Goal: Transaction & Acquisition: Book appointment/travel/reservation

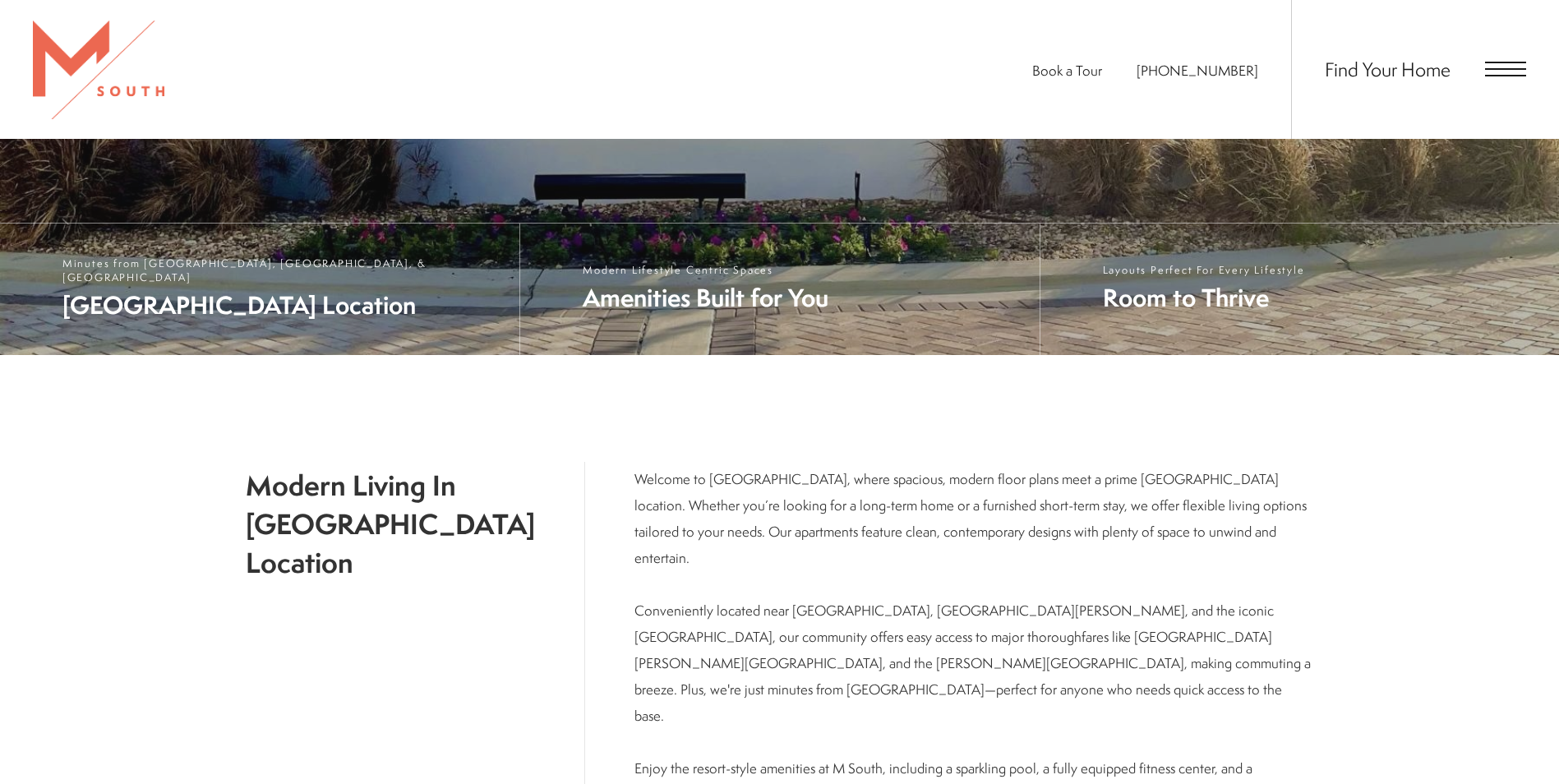
click at [1506, 79] on div "Find Your Home" at bounding box center [1409, 69] width 235 height 139
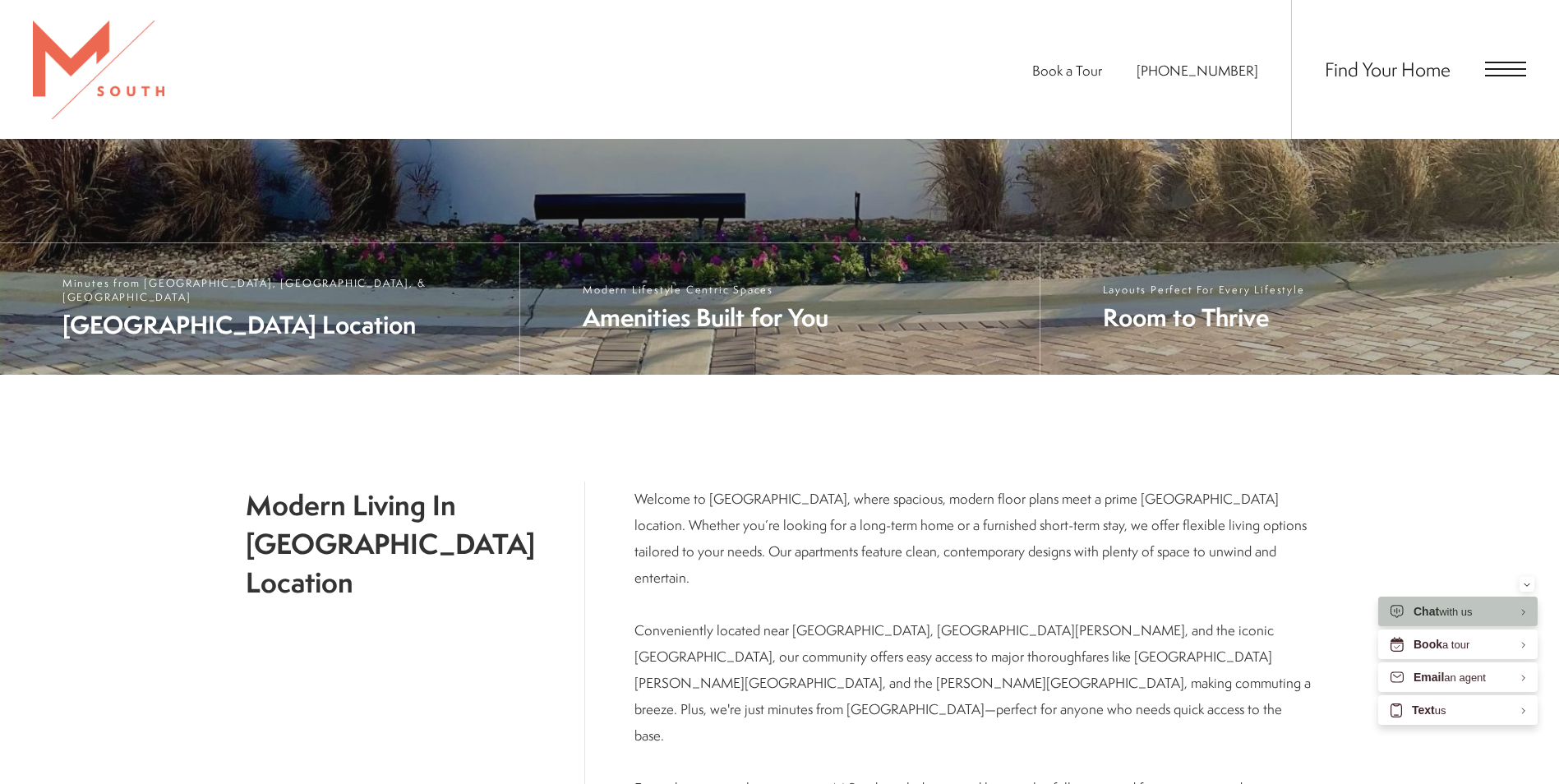
click at [1504, 67] on span "Open Menu" at bounding box center [1506, 69] width 41 height 14
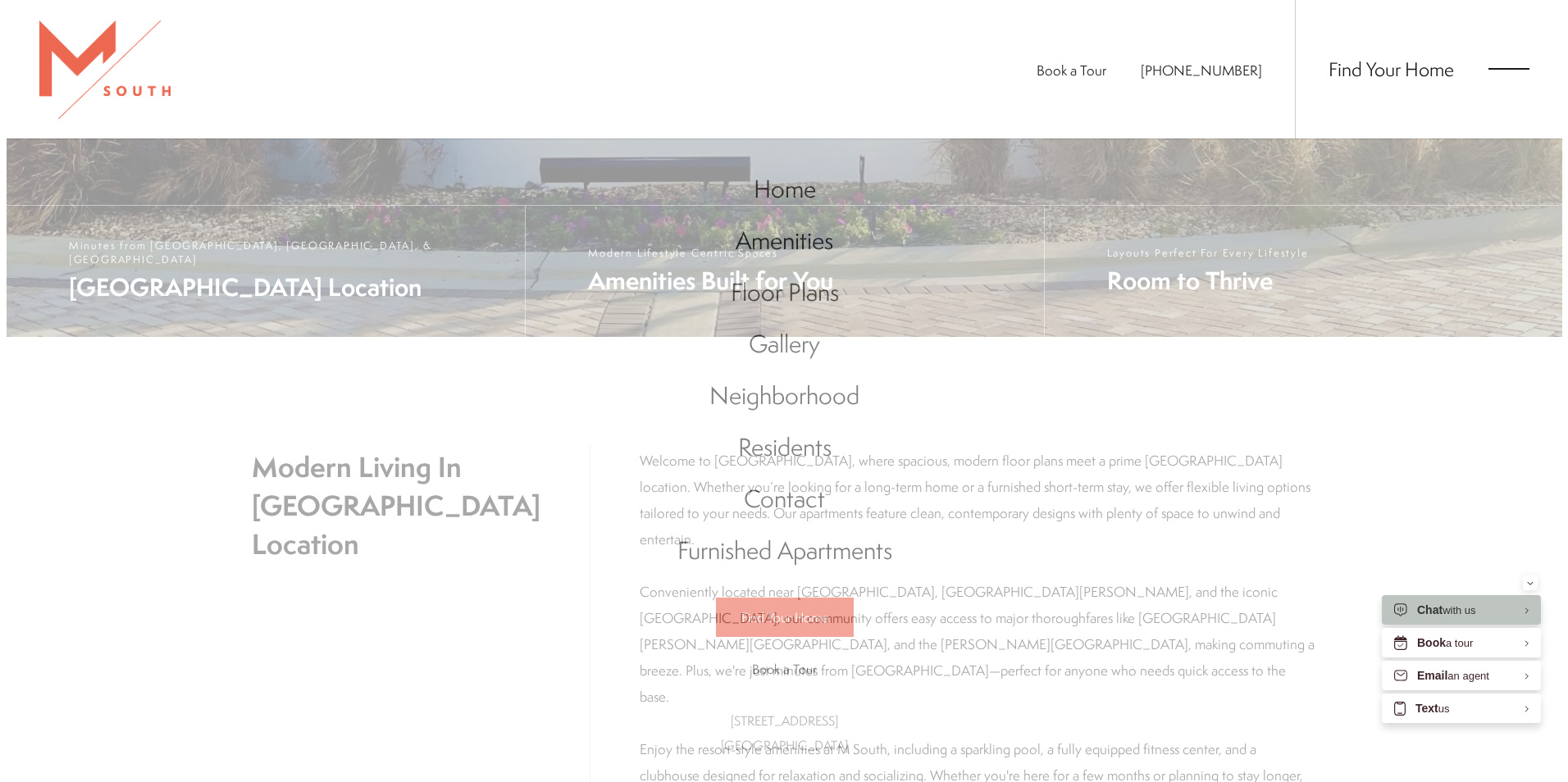
scroll to position [0, 0]
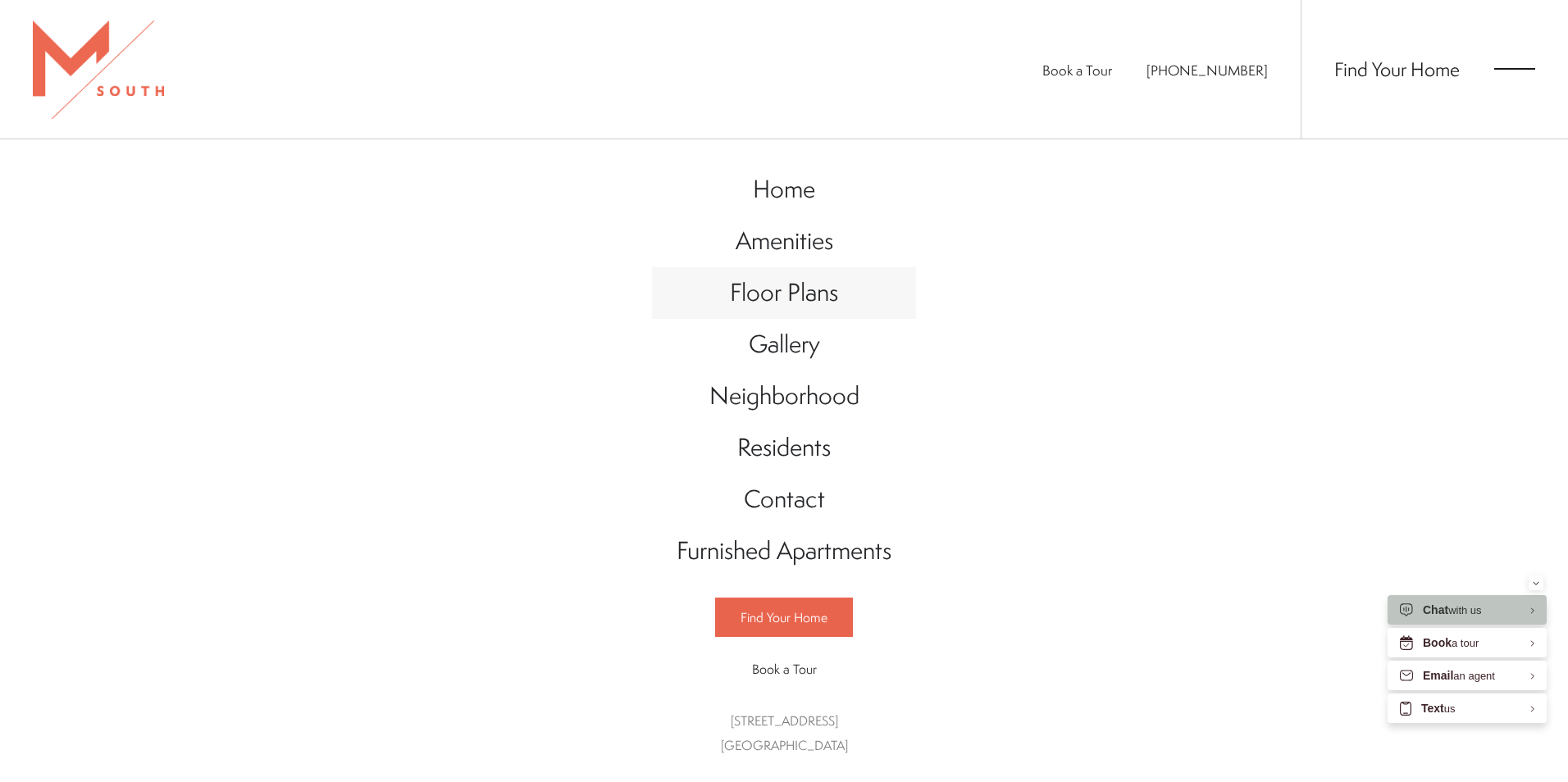
click at [793, 290] on span "Floor Plans" at bounding box center [784, 292] width 108 height 34
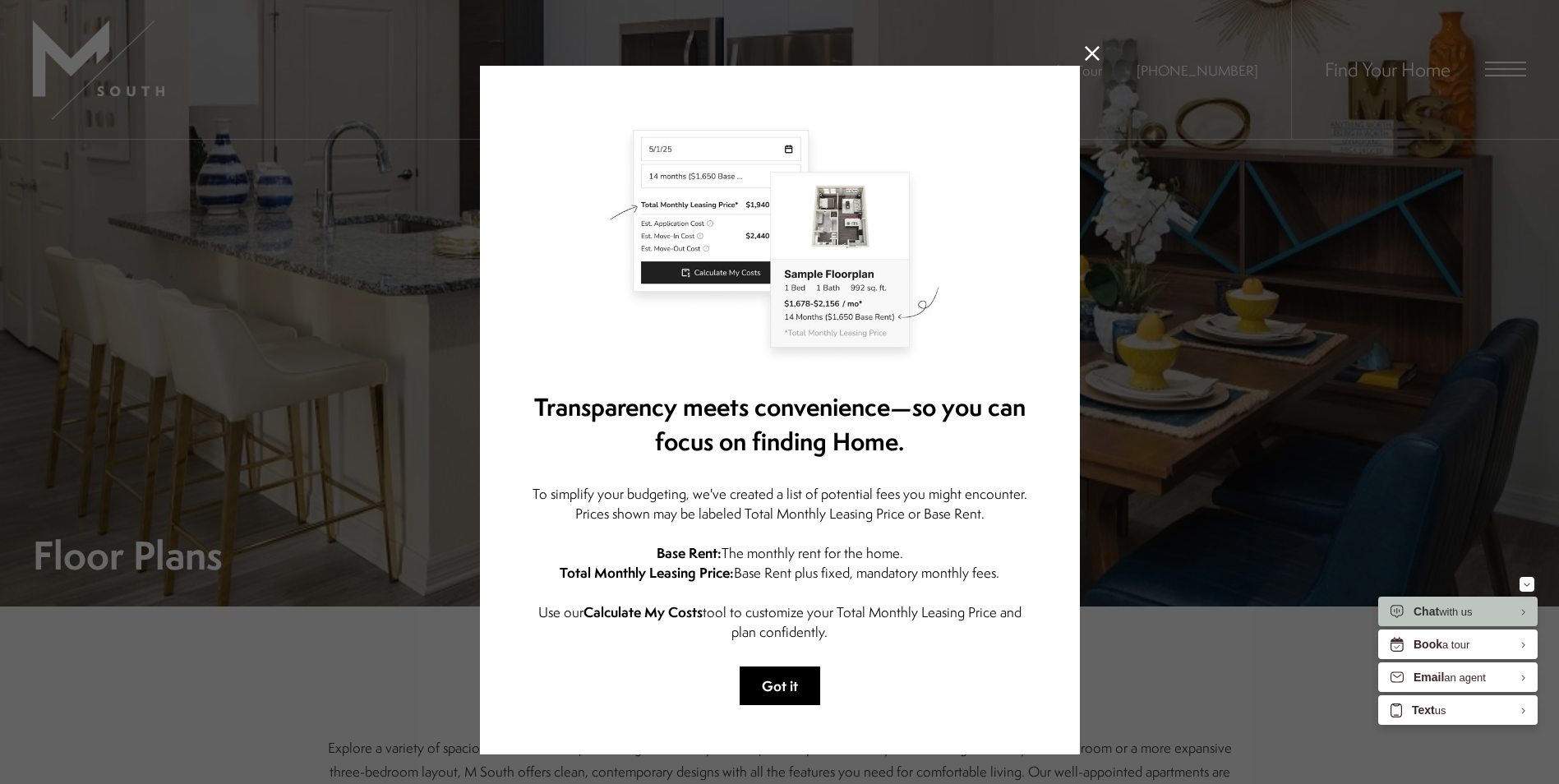
click at [806, 682] on button "Got it" at bounding box center [780, 686] width 80 height 39
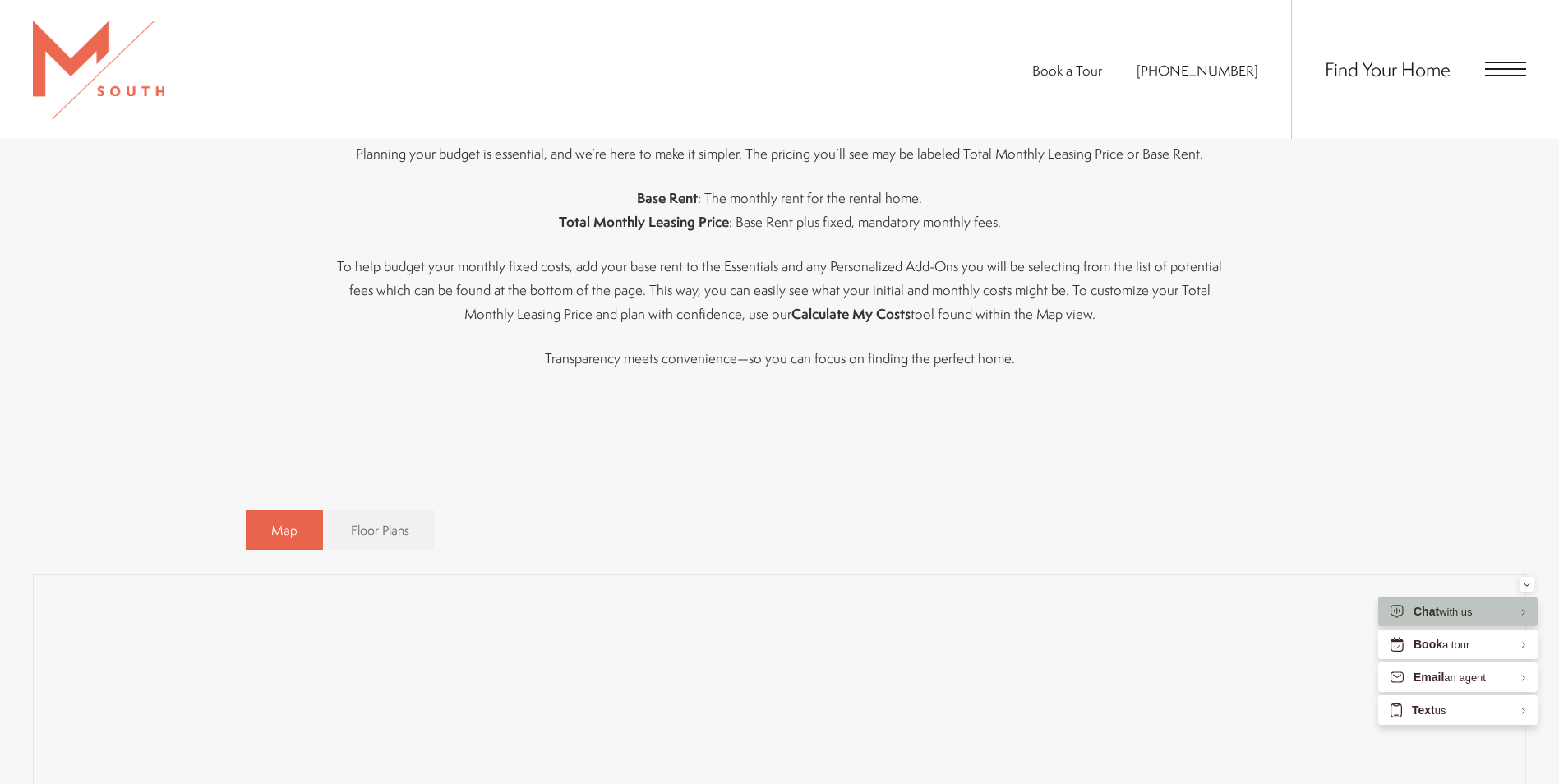
scroll to position [1151, 0]
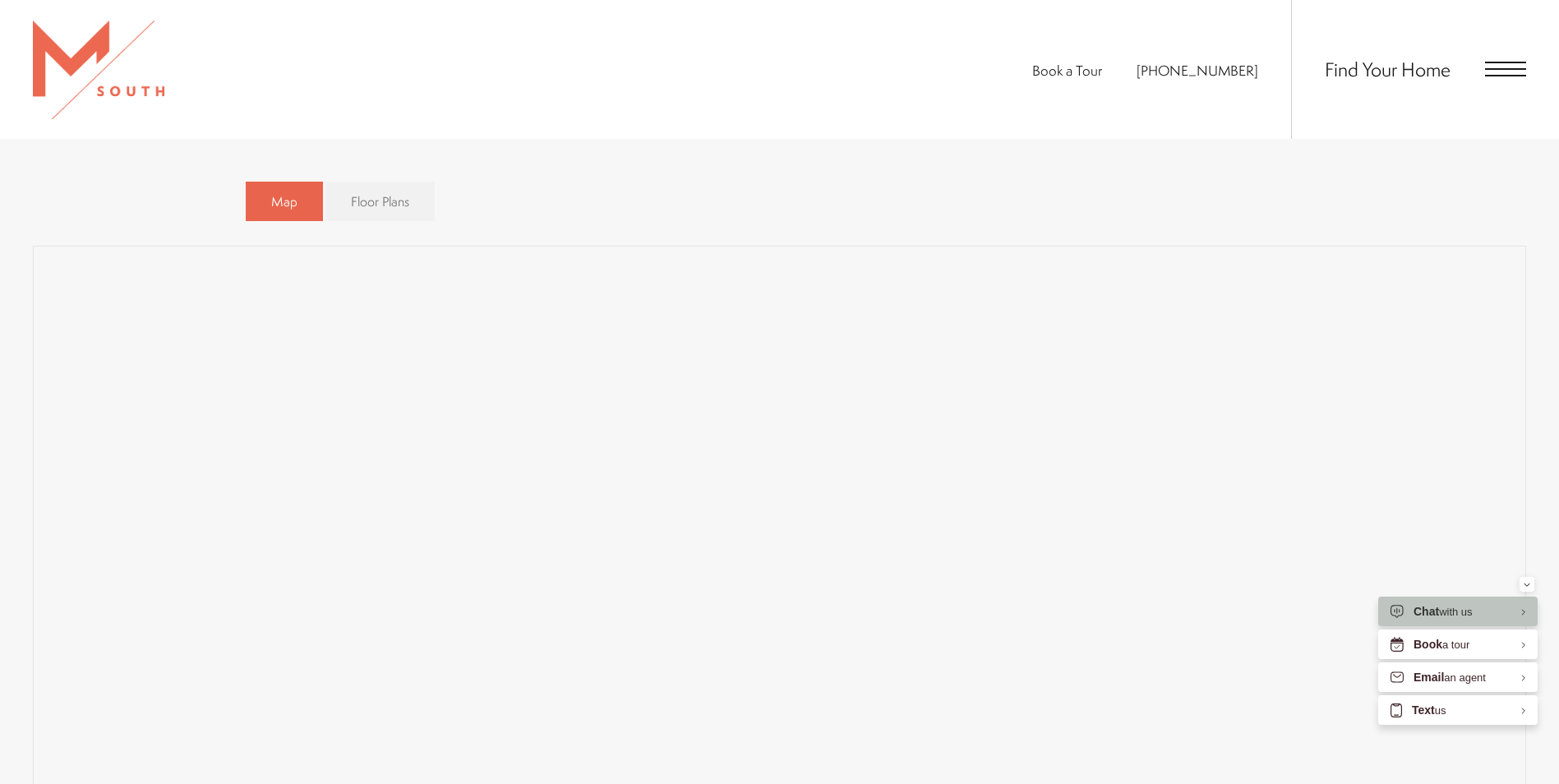
click at [375, 191] on link "Floor Plans" at bounding box center [379, 202] width 109 height 41
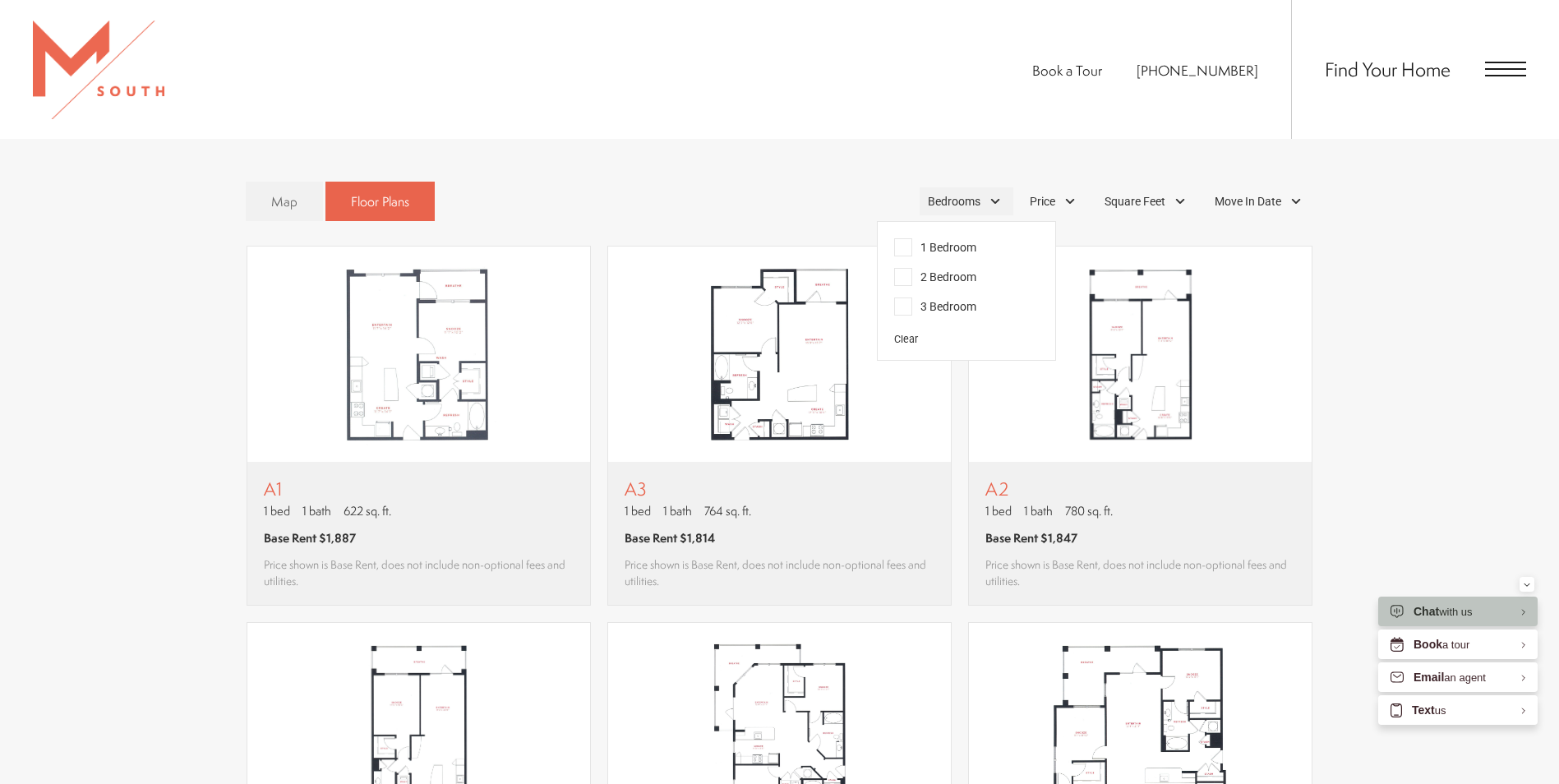
click at [995, 200] on div "Bedrooms" at bounding box center [966, 201] width 94 height 28
click at [957, 279] on span "2 Bedroom" at bounding box center [935, 276] width 82 height 18
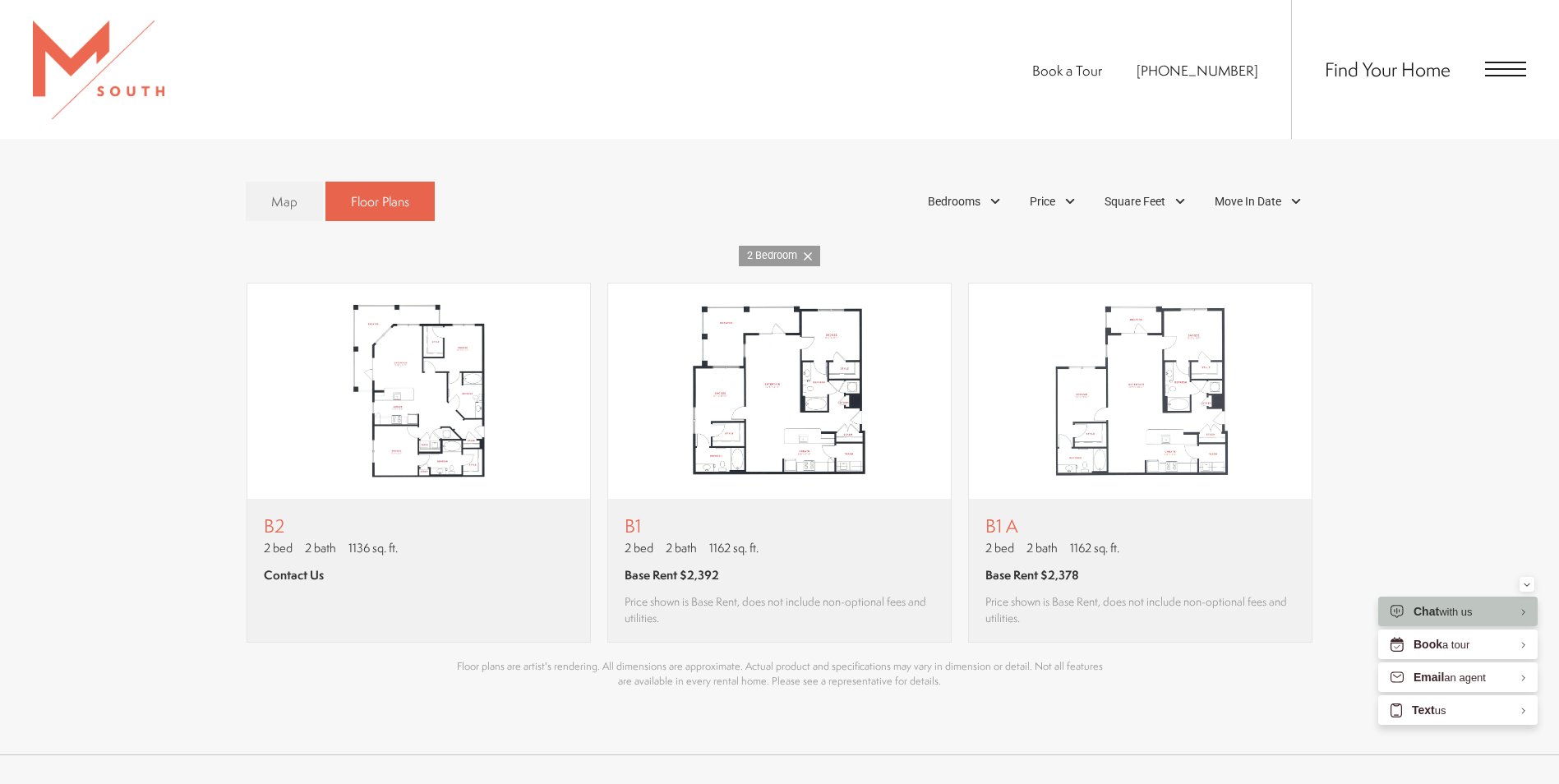
click at [793, 180] on div "Map Floor Plans 1 Bedrooms 1 Bedroom 2 Bedroom Clear" at bounding box center [780, 202] width 1069 height 57
click at [851, 403] on img "View floor plan B1" at bounding box center [779, 391] width 343 height 215
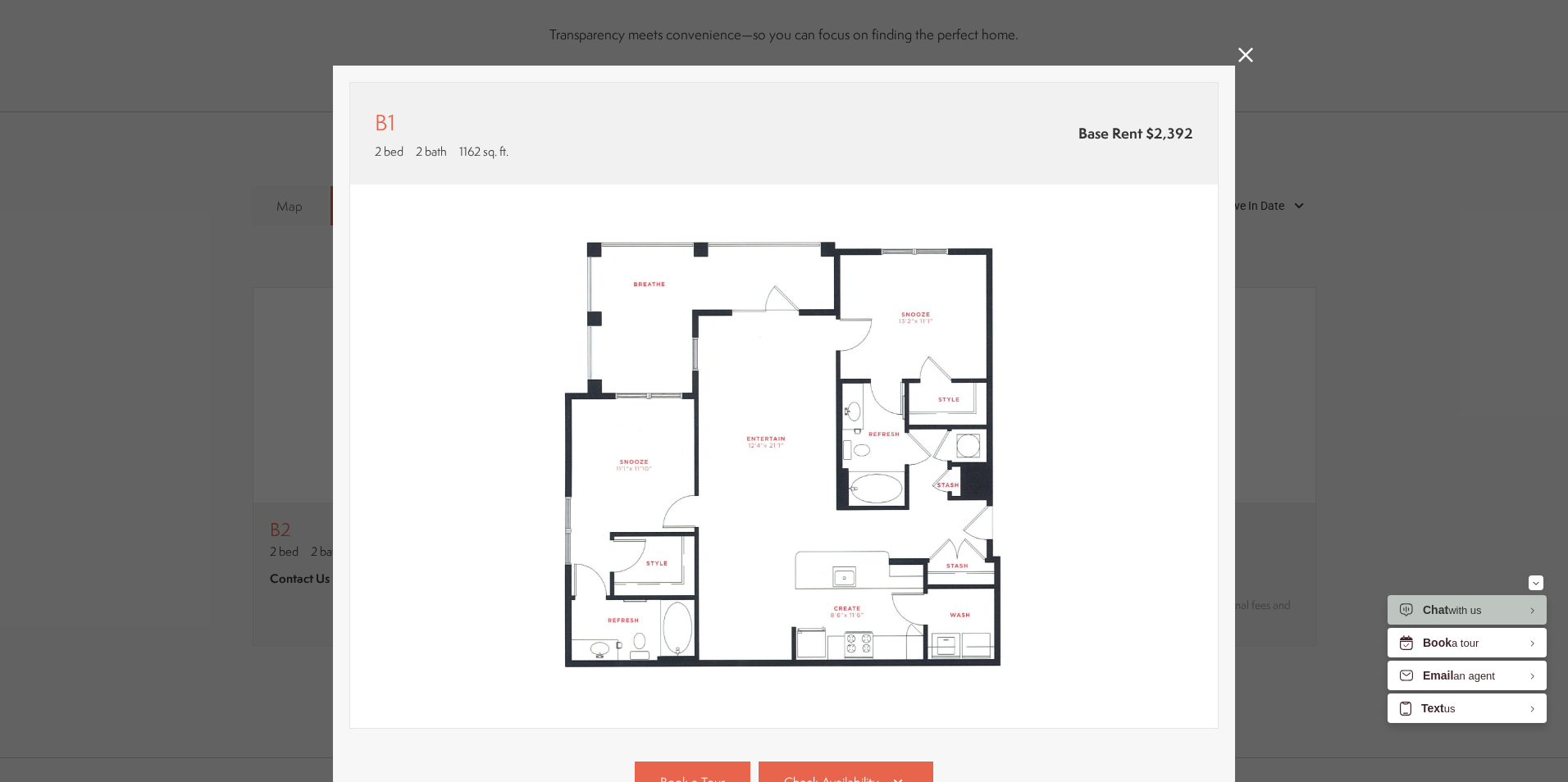
click at [1217, 76] on div "B1 2 bed 2 bath 1162 sq. ft. Base Rent $2,392 2D 3D" at bounding box center [784, 481] width 902 height 832
click at [1239, 66] on link at bounding box center [1245, 57] width 14 height 19
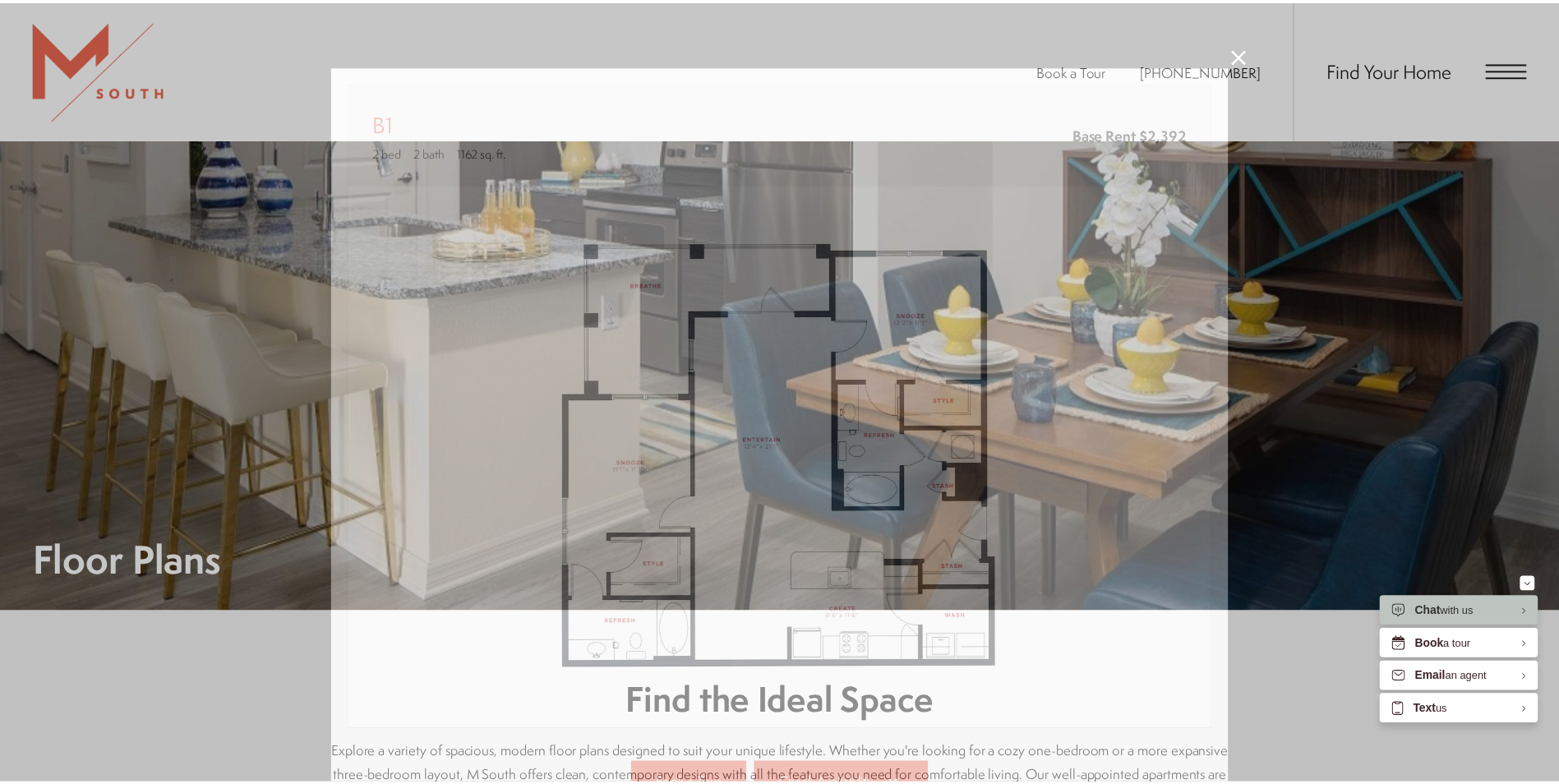
scroll to position [1151, 0]
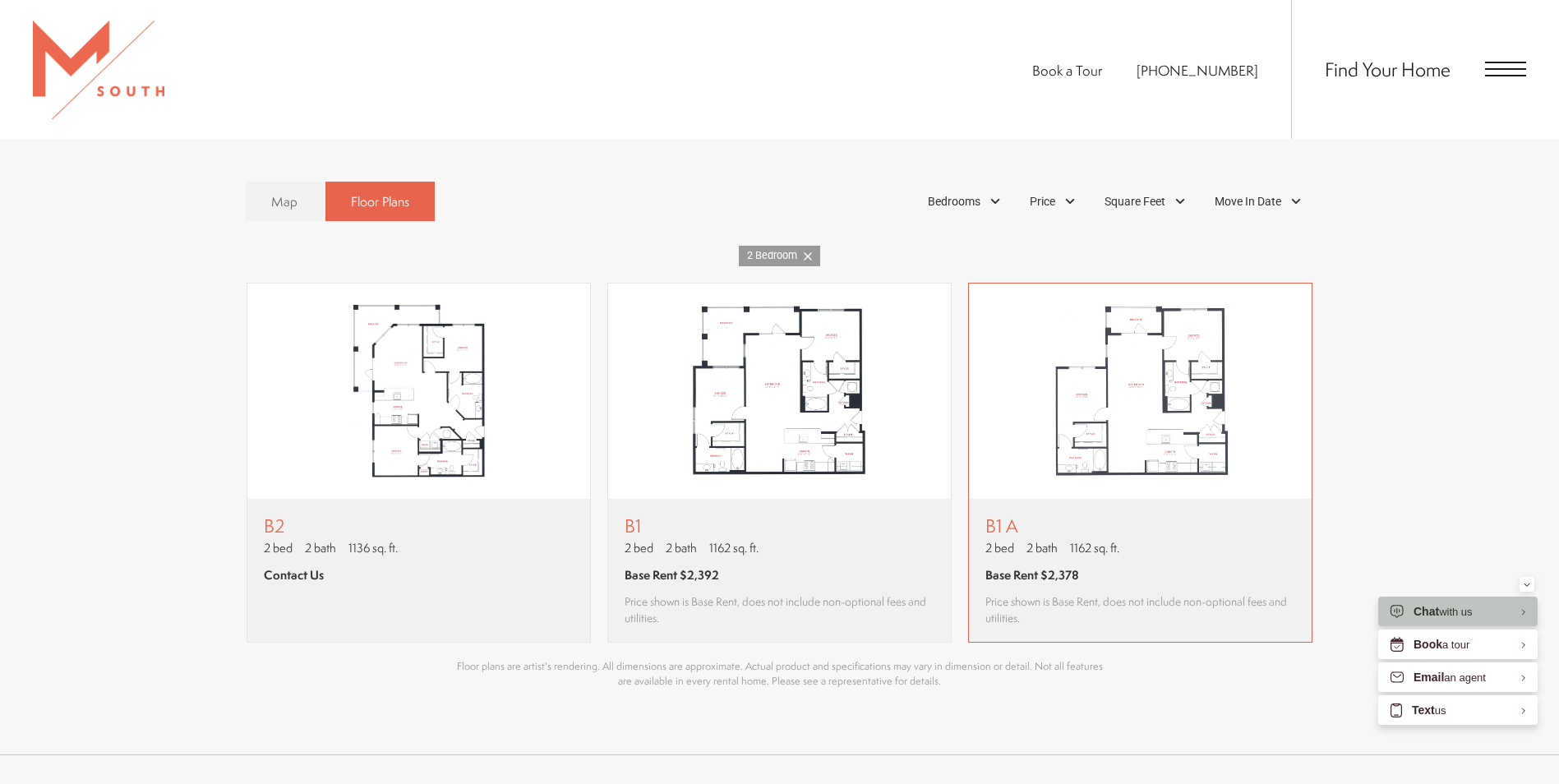
click at [1148, 442] on img "View floor plan B1 A" at bounding box center [1140, 391] width 343 height 215
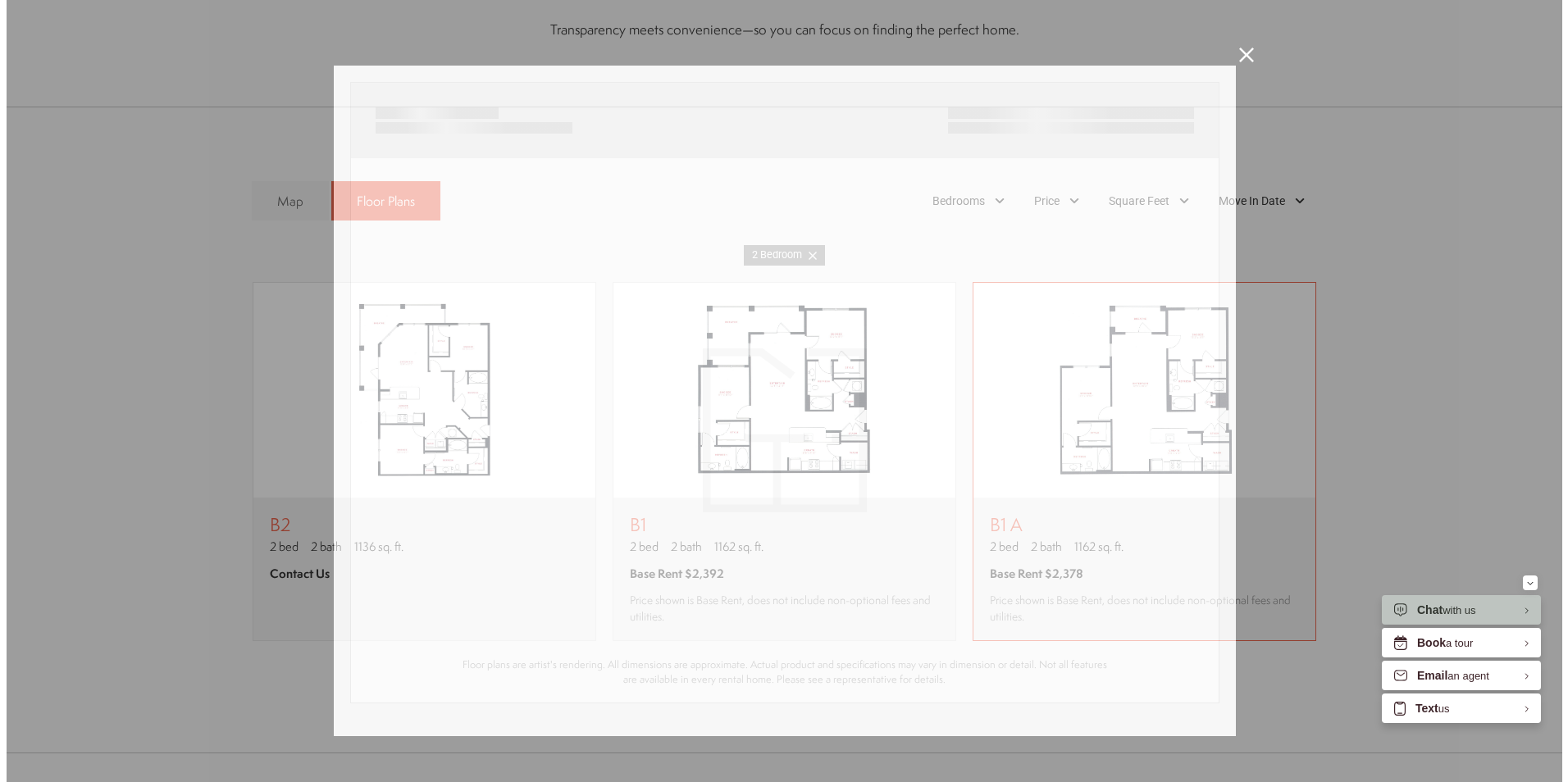
scroll to position [0, 0]
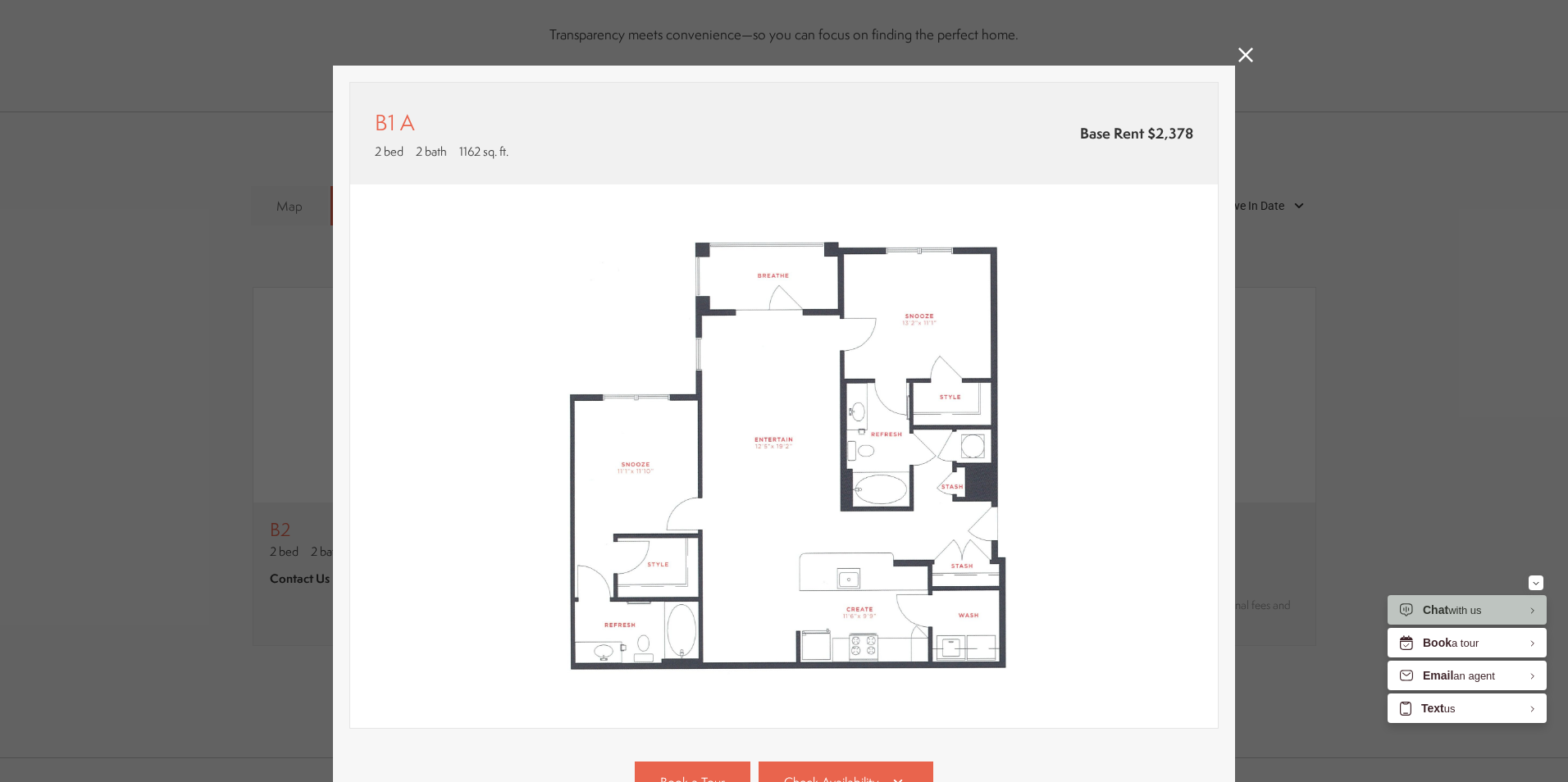
click at [1239, 48] on icon at bounding box center [1245, 54] width 14 height 14
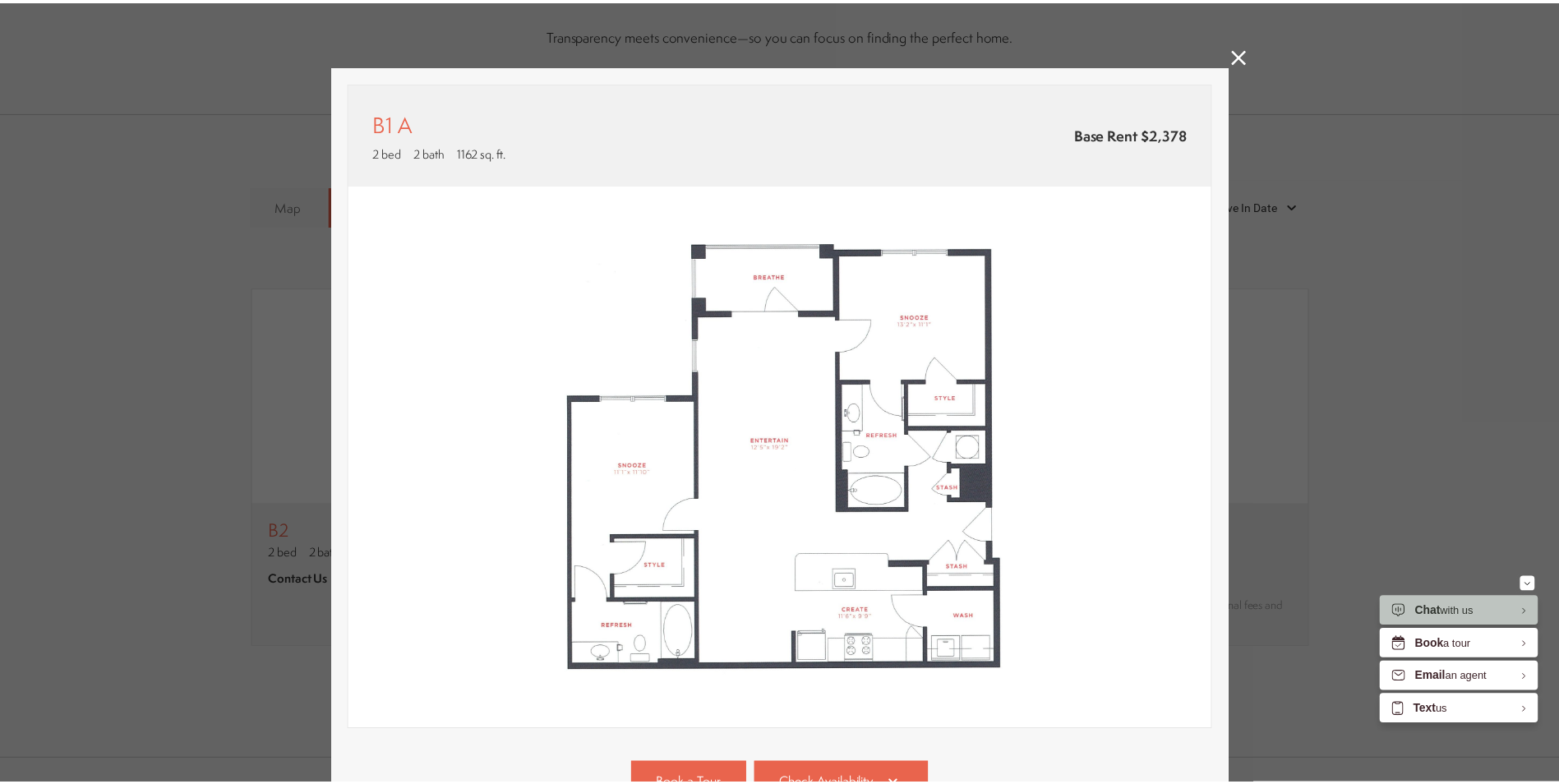
scroll to position [1151, 0]
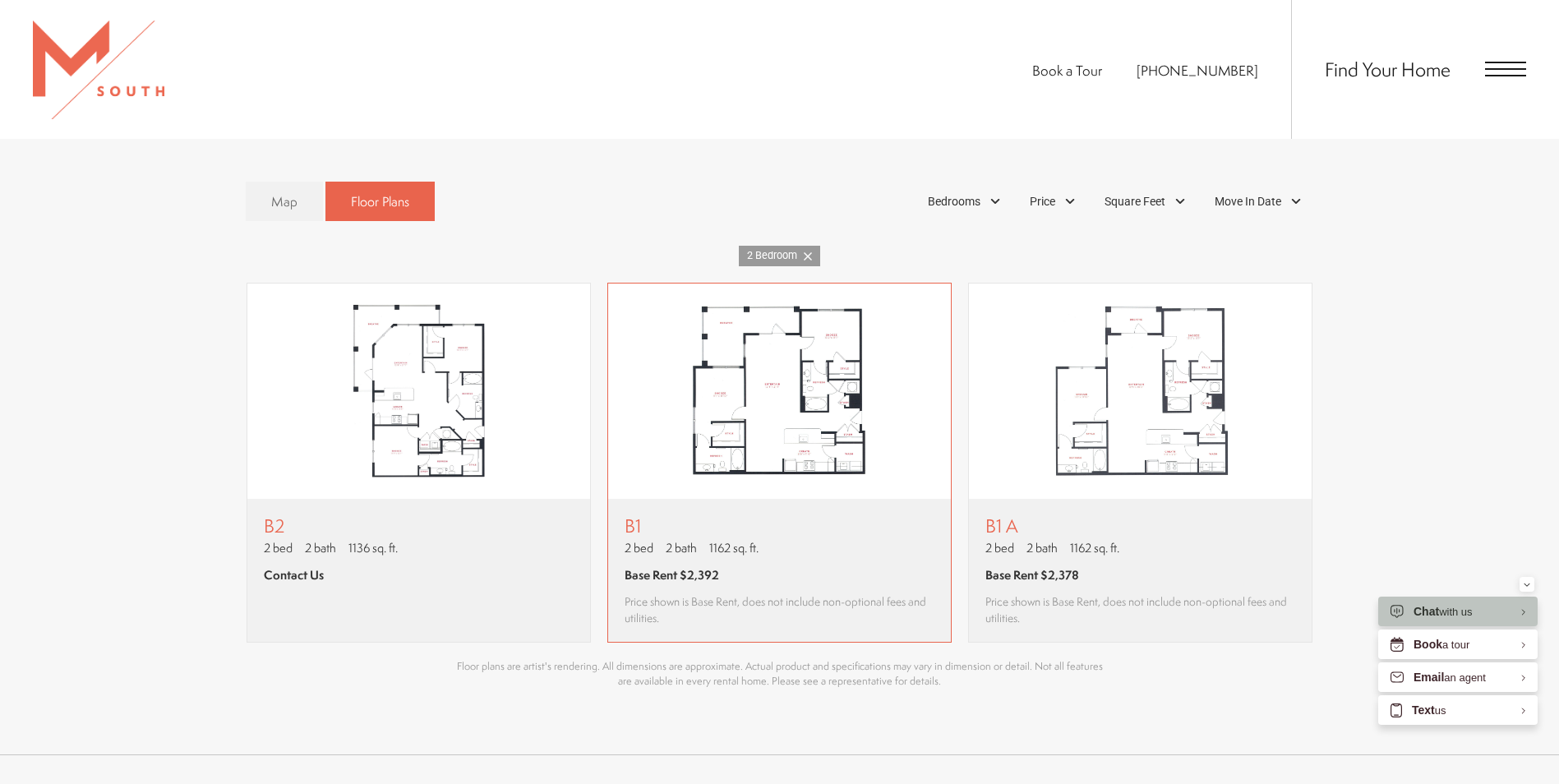
click at [710, 566] on div "B1 2 bed 2 bath 1162 sq. ft. Base Rent $2,392 Price shown is Base Rent, does no…" at bounding box center [780, 571] width 310 height 110
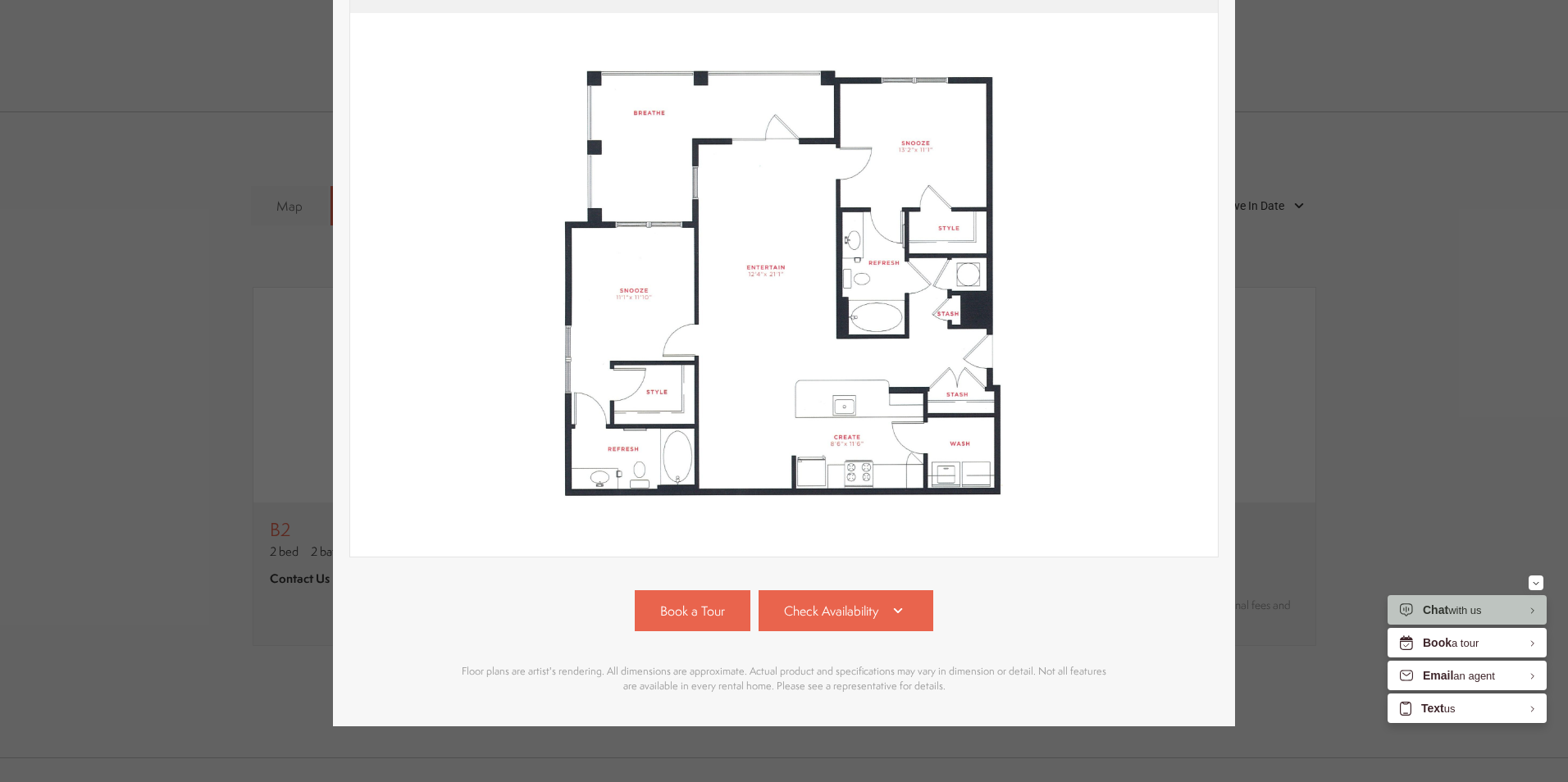
scroll to position [193, 0]
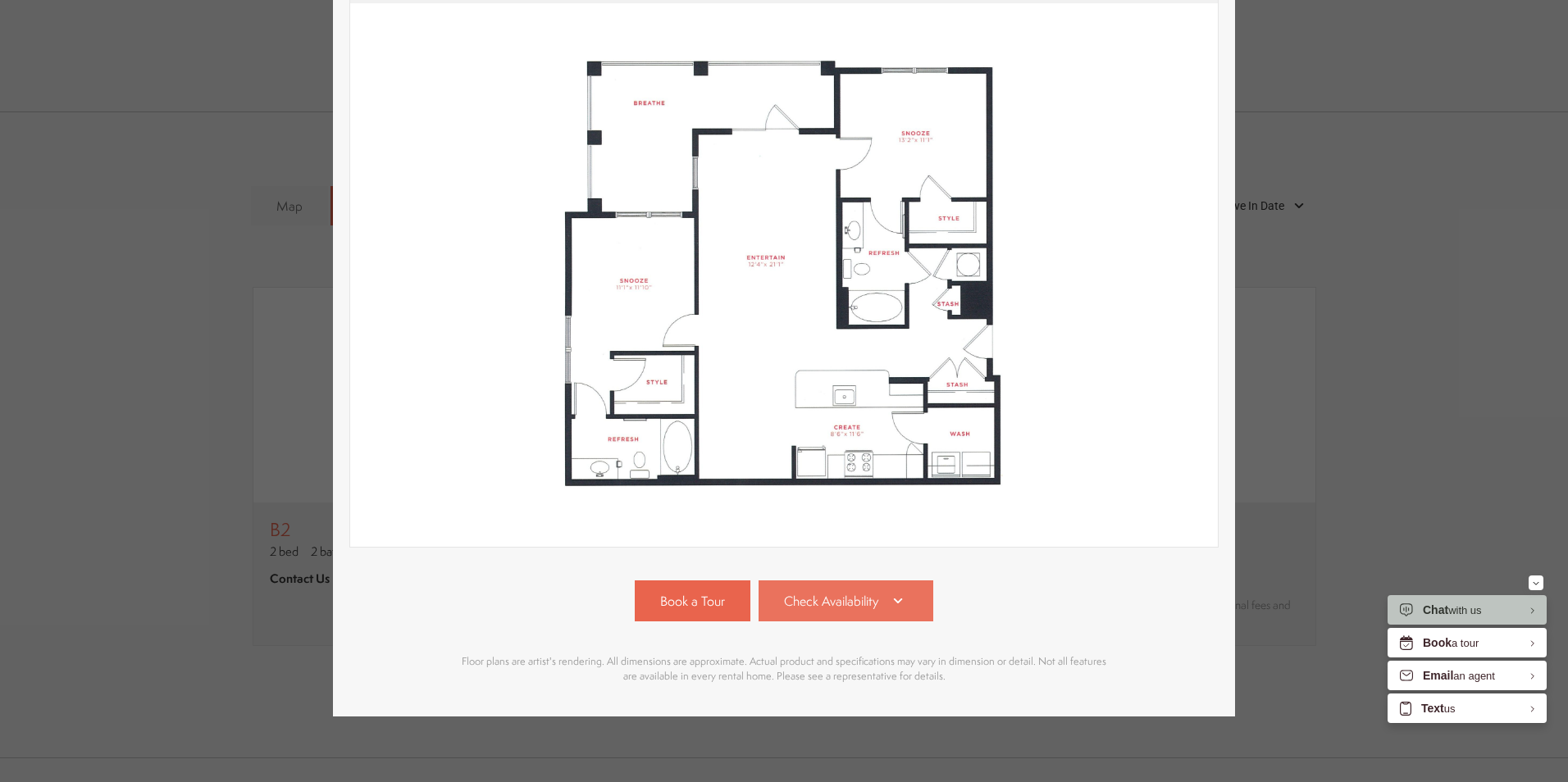
click at [828, 592] on span "Check Availability" at bounding box center [831, 601] width 95 height 19
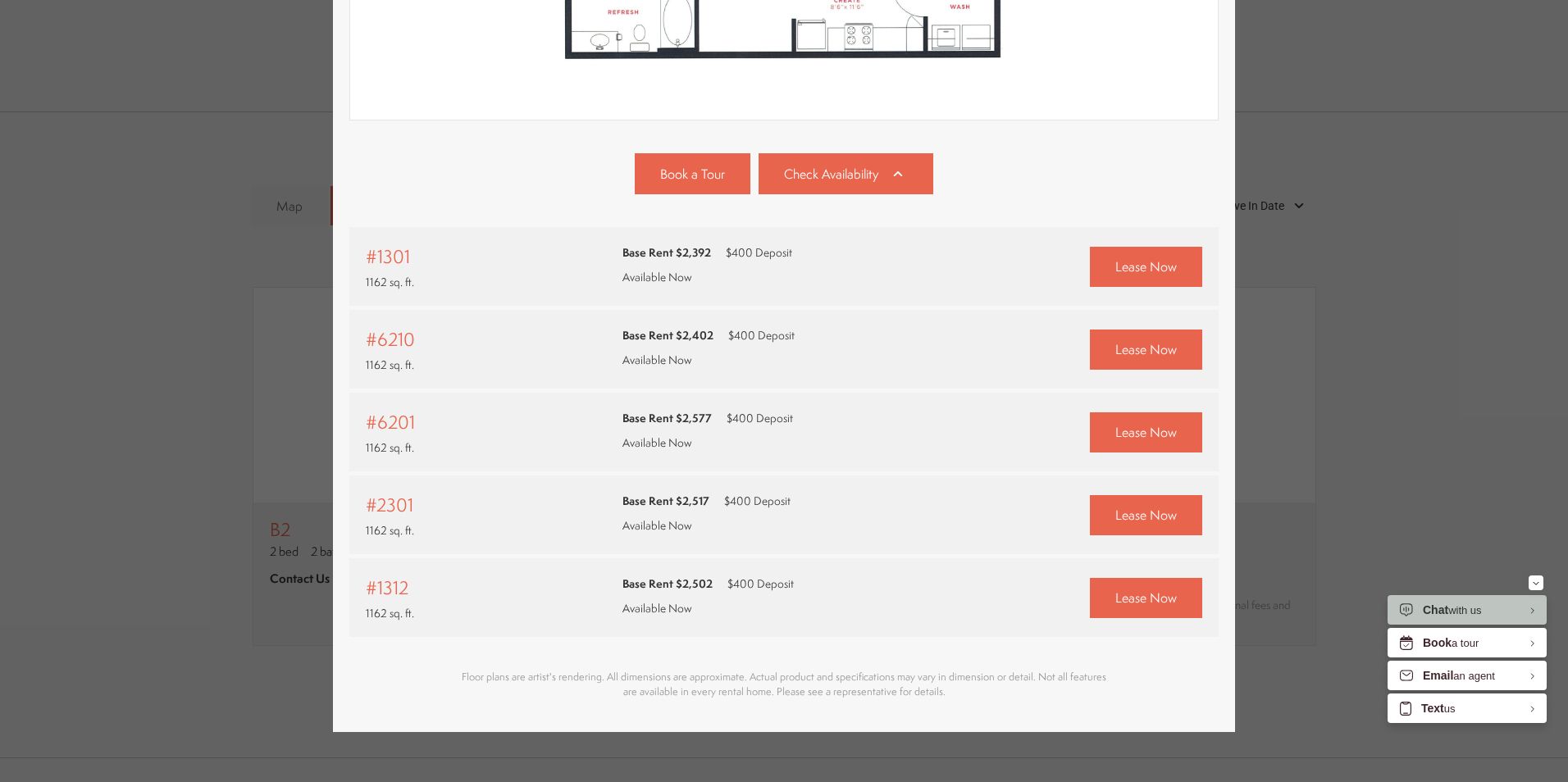
scroll to position [636, 0]
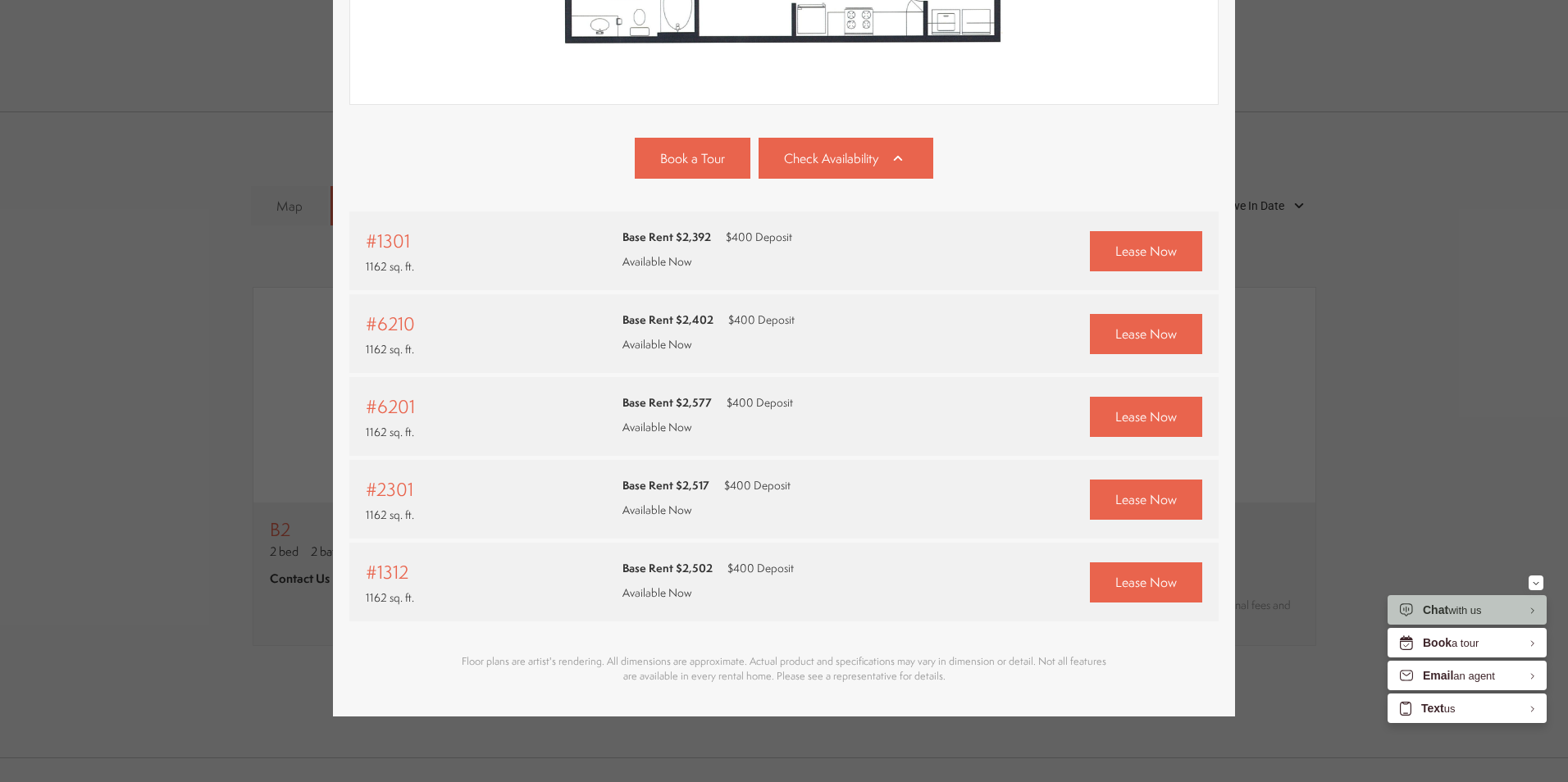
click at [731, 248] on div "Base Rent $2,392 $400 Deposit Available Now" at bounding box center [707, 249] width 170 height 49
click at [975, 231] on div "Lease Now" at bounding box center [1081, 252] width 240 height 41
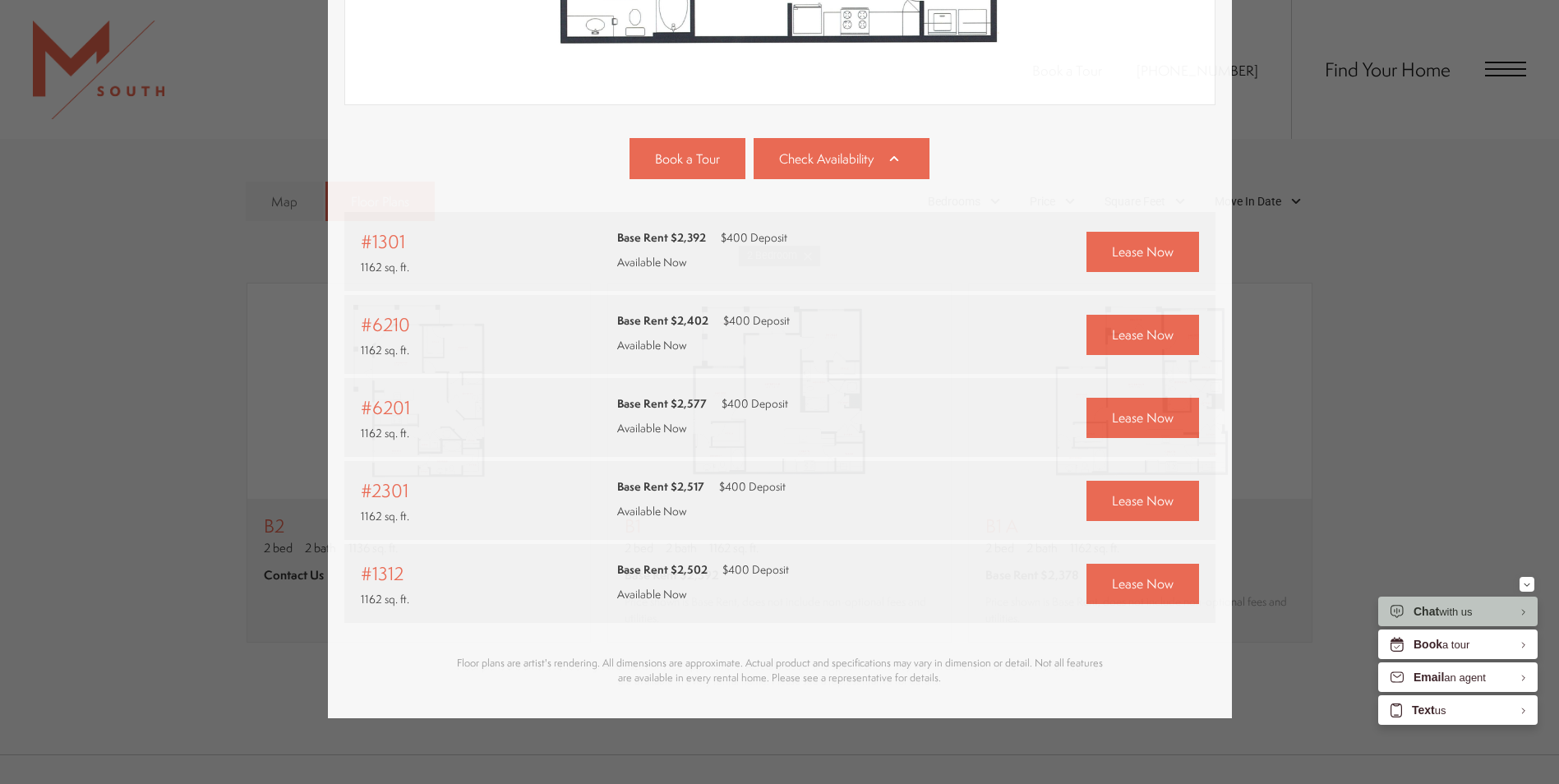
click at [1368, 176] on div "B1 2 bed 2 bath 1162 sq. ft. Base Rent $2,392 2D 3D" at bounding box center [779, 392] width 1559 height 784
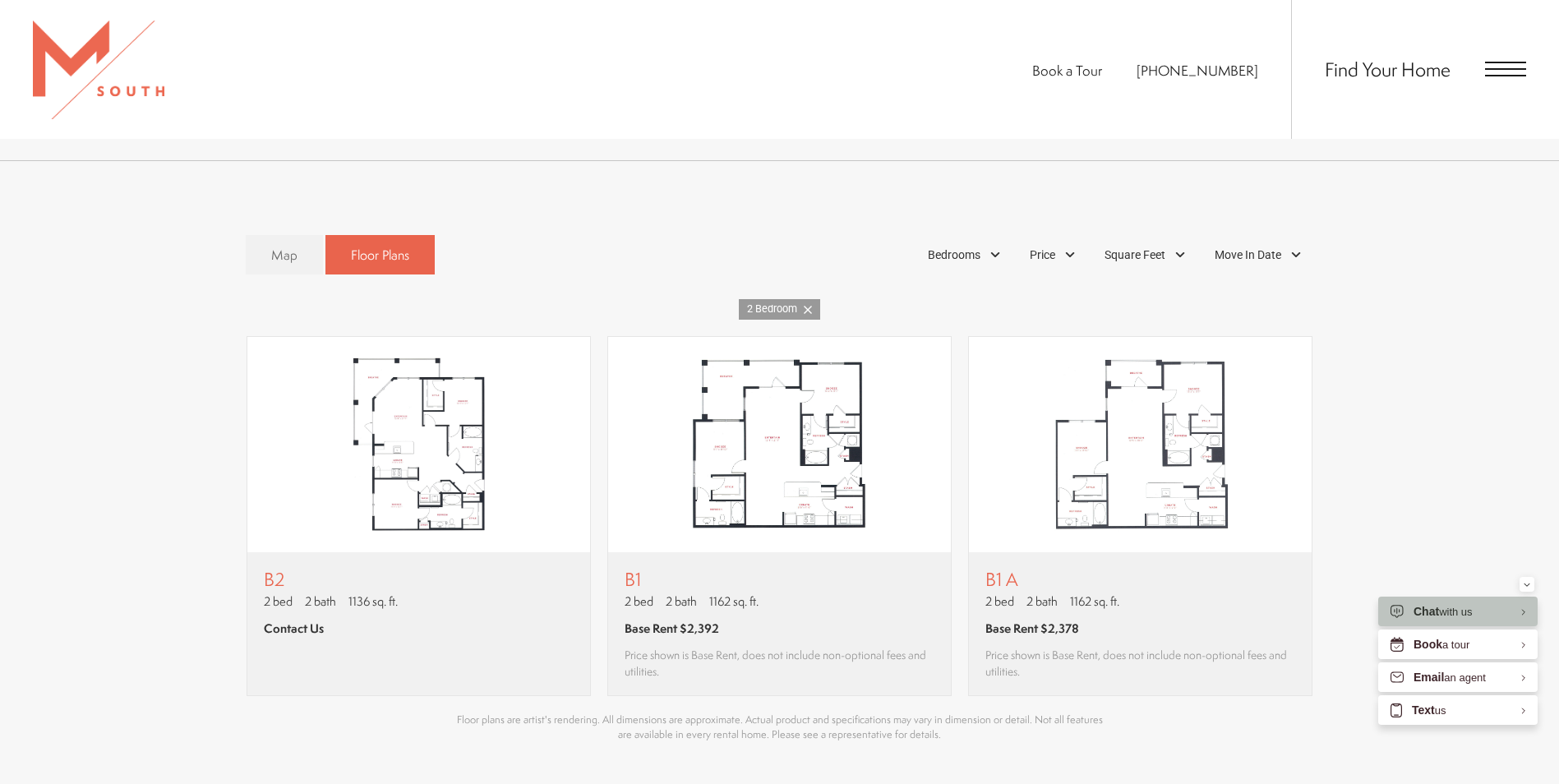
scroll to position [1068, 0]
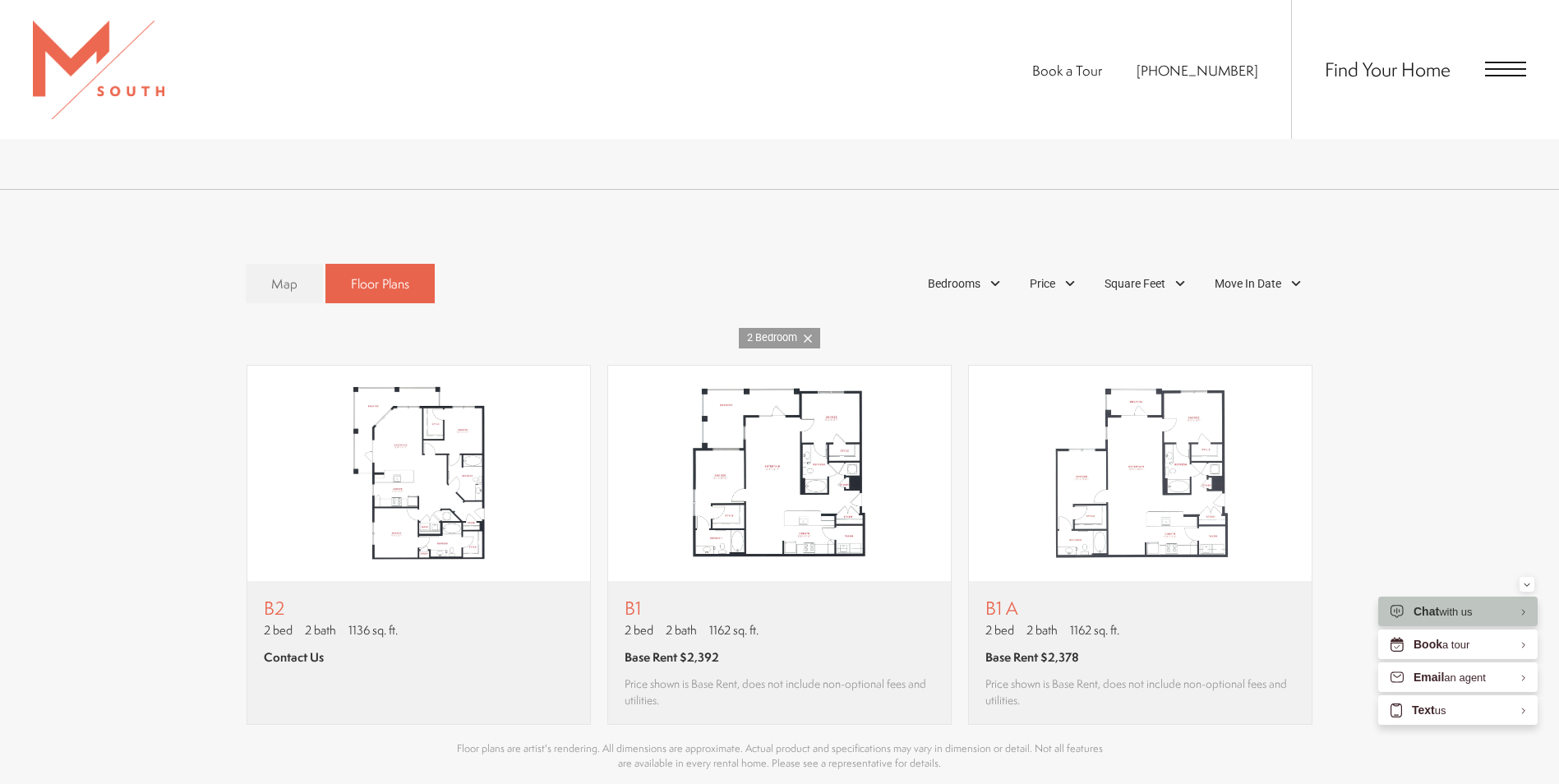
click at [1506, 72] on span "Open Menu" at bounding box center [1506, 69] width 41 height 14
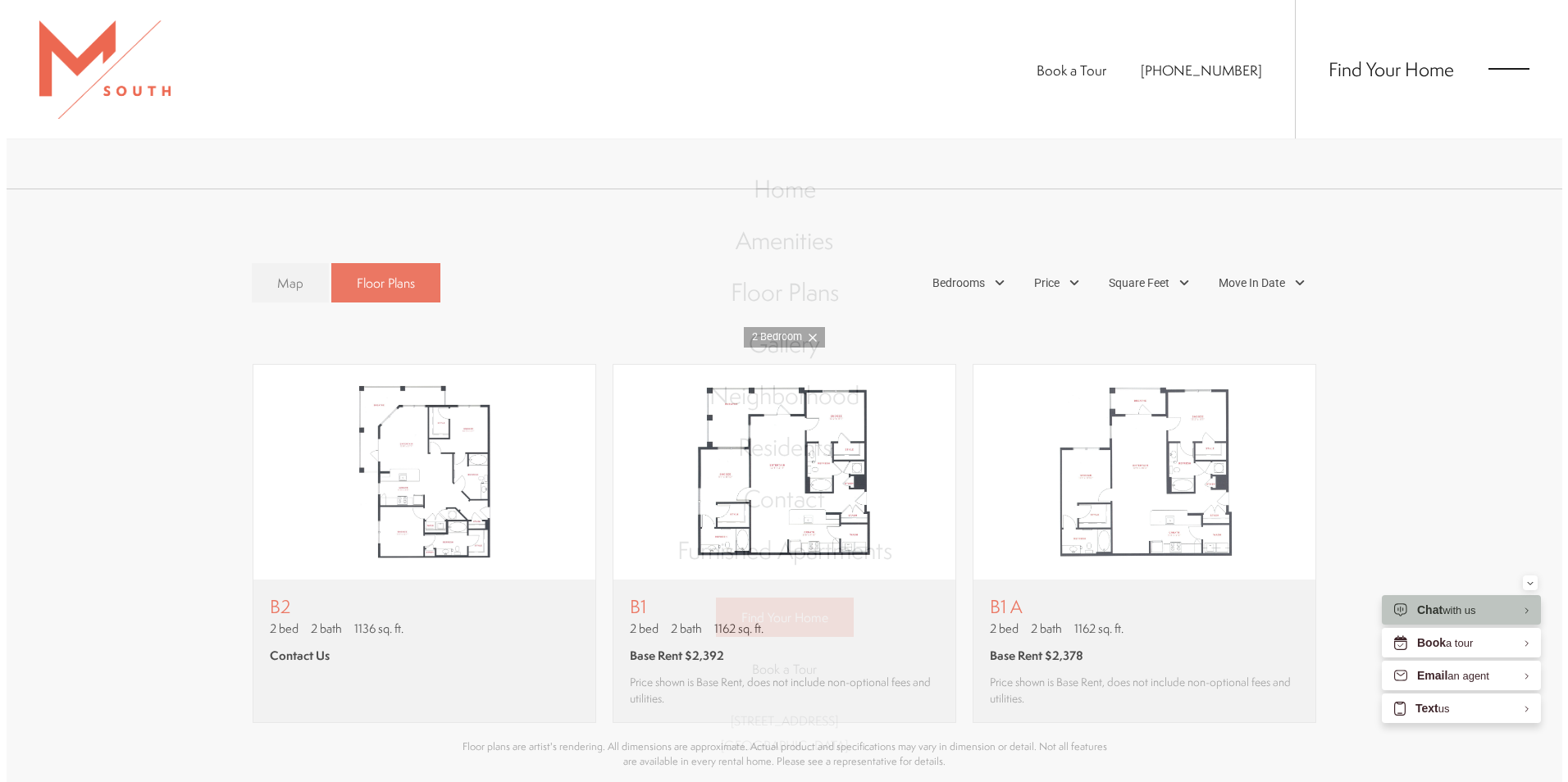
scroll to position [0, 0]
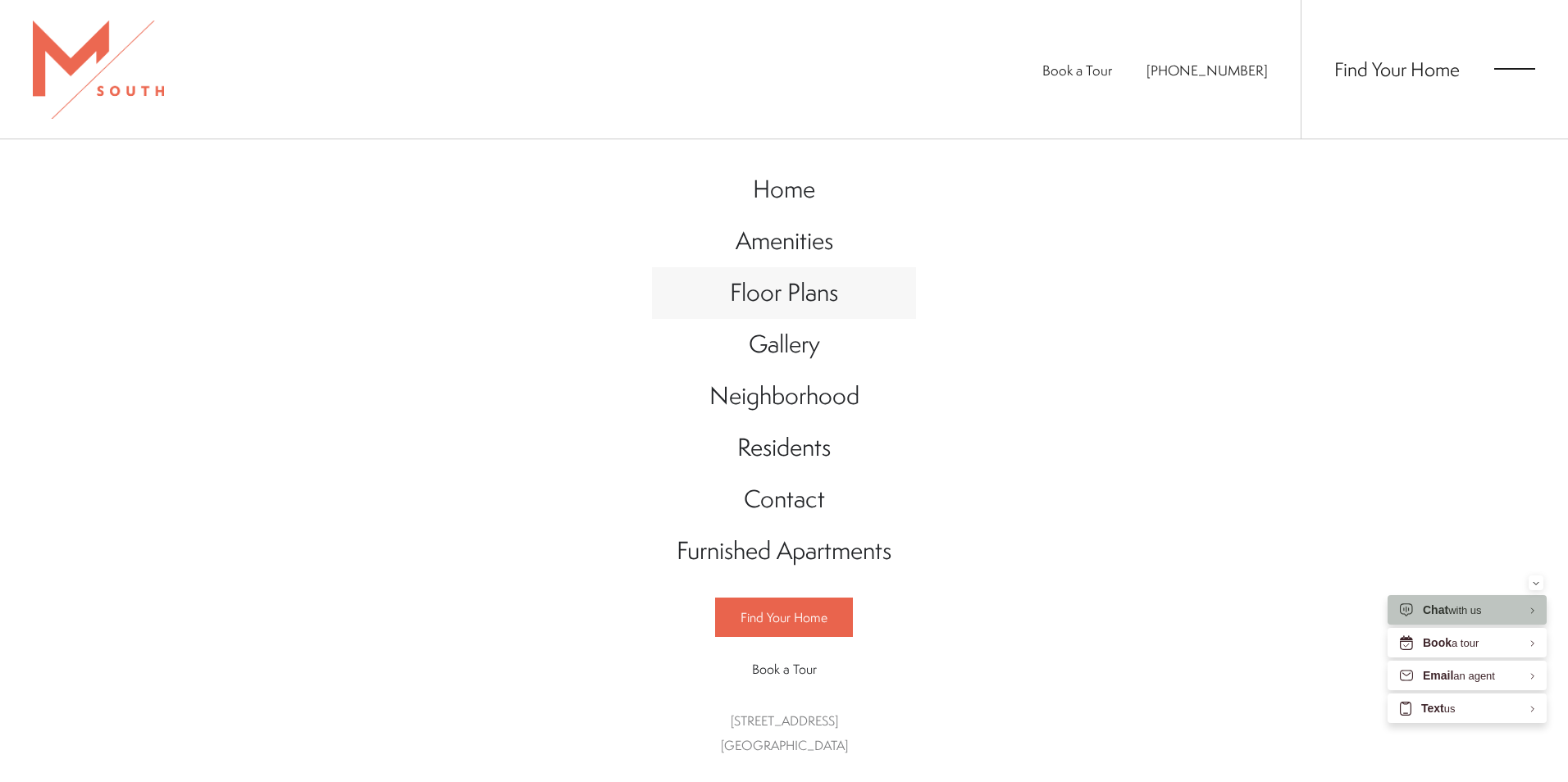
click at [745, 287] on span "Floor Plans" at bounding box center [784, 292] width 108 height 34
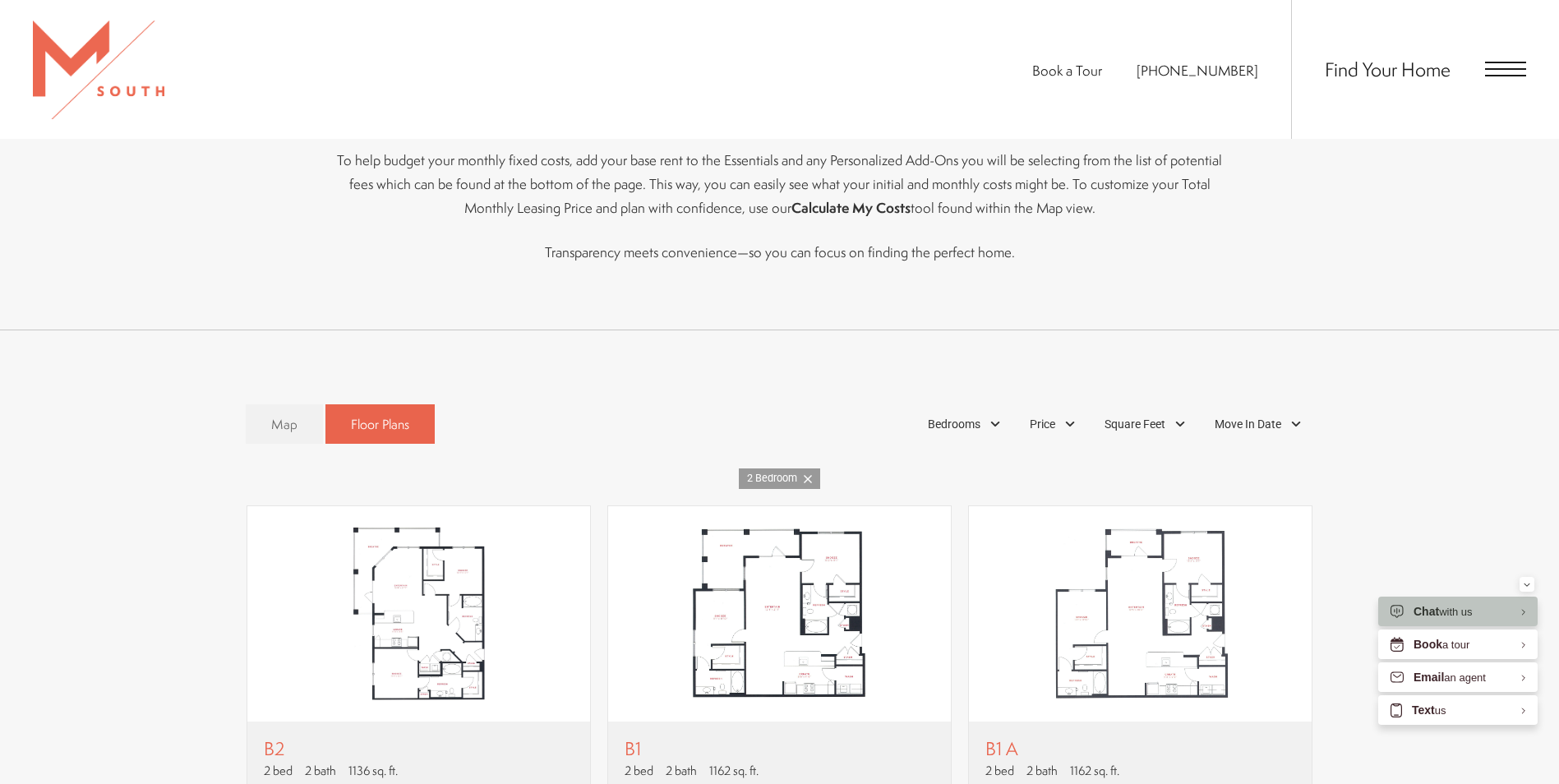
scroll to position [1068, 0]
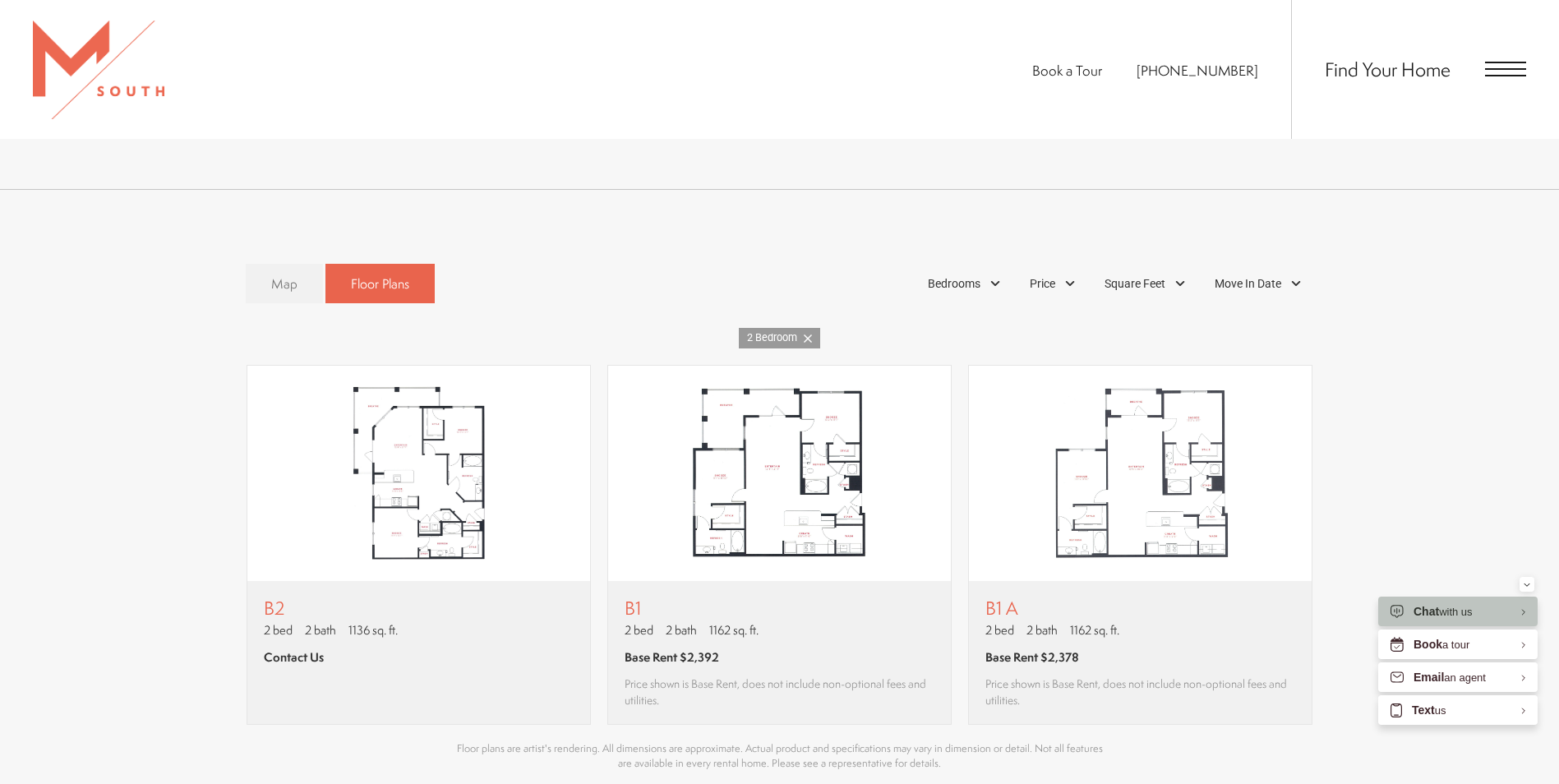
click at [295, 270] on link "Map" at bounding box center [284, 284] width 77 height 41
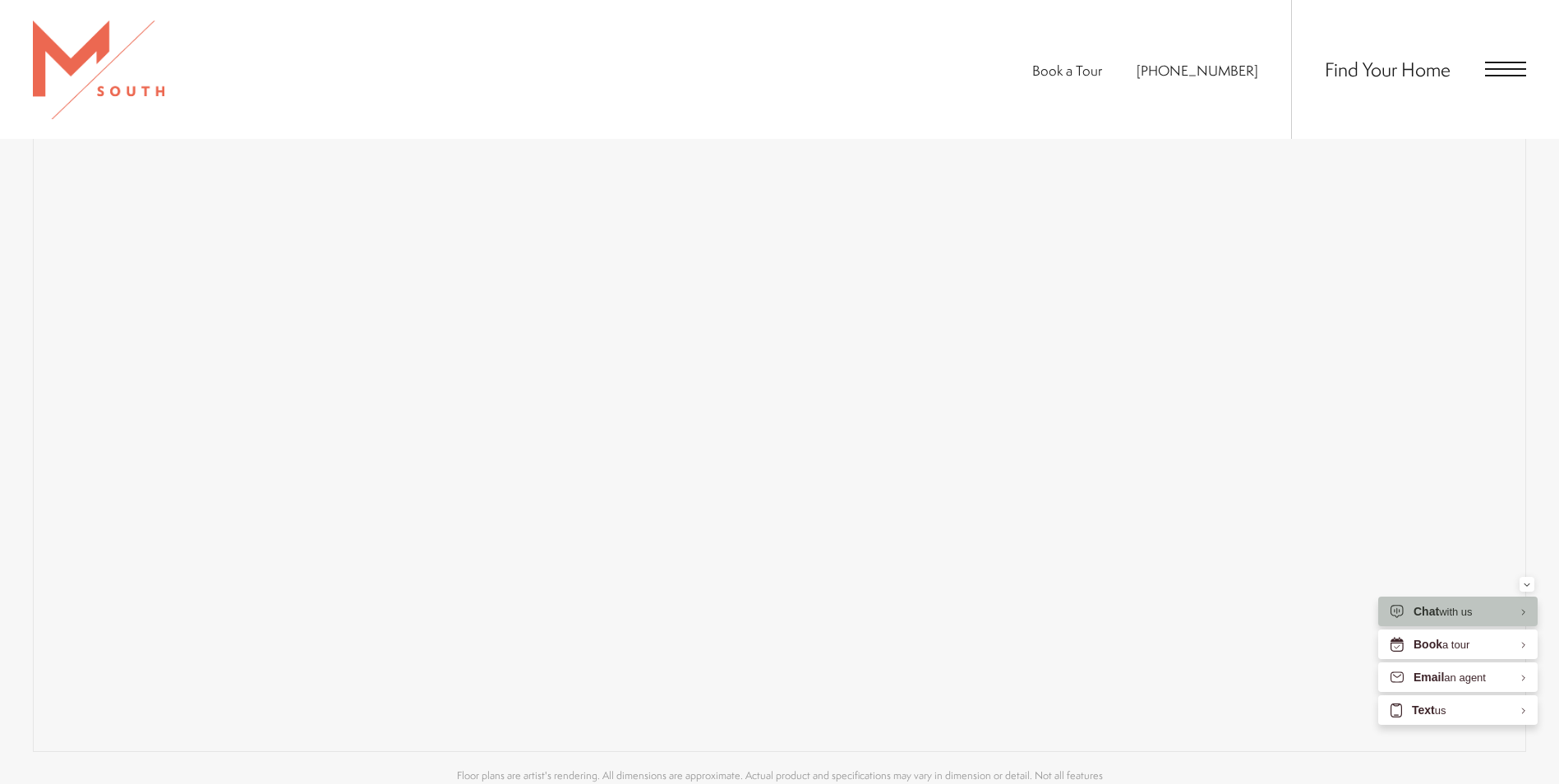
scroll to position [1502, 0]
